Goal: Find specific page/section: Find specific page/section

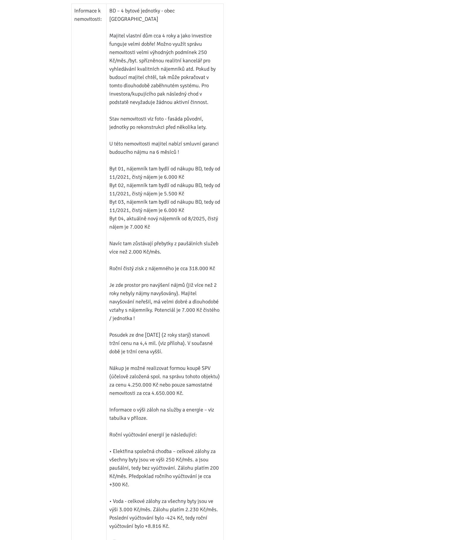
scroll to position [505, 0]
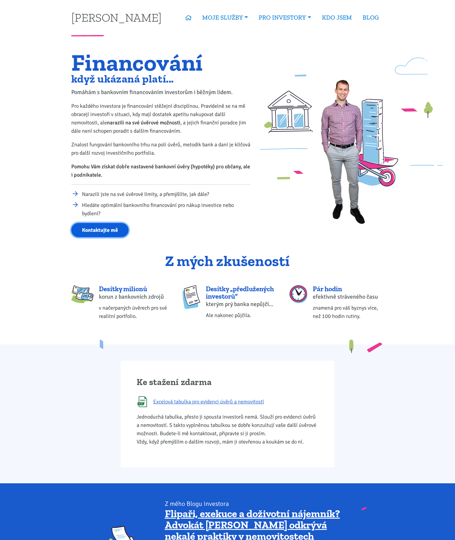
click at [90, 227] on link "Kontaktujte mě" at bounding box center [99, 230] width 57 height 15
